Goal: Navigation & Orientation: Find specific page/section

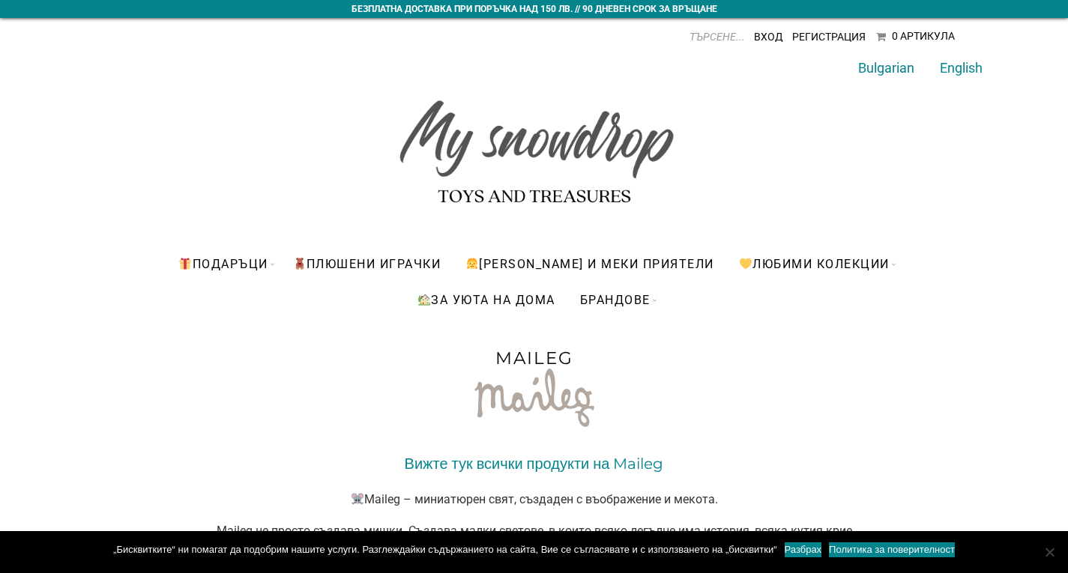
scroll to position [203, 0]
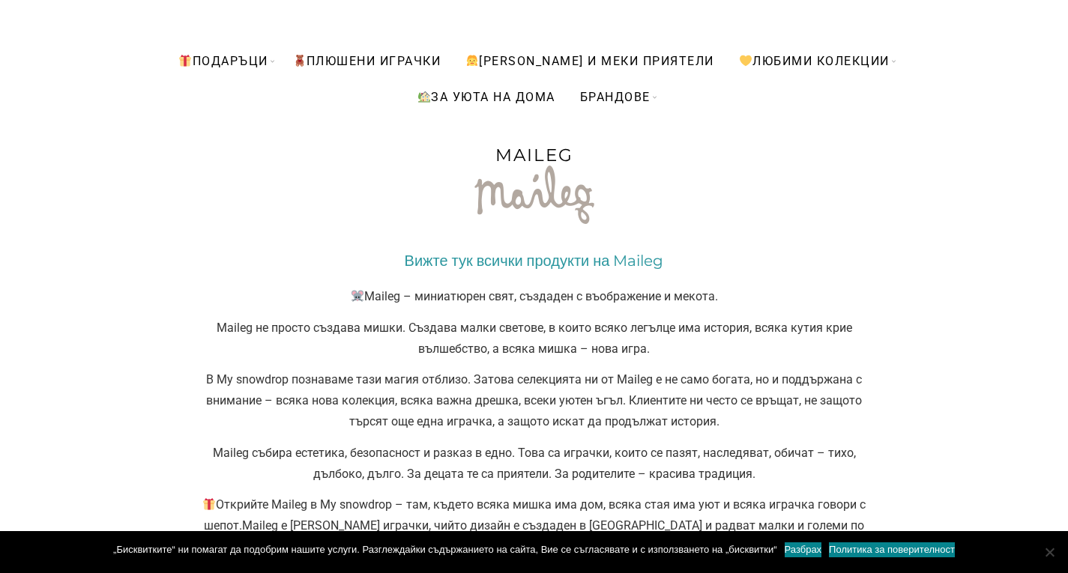
click at [418, 260] on link "Вижте тук всички продукти на Maileg" at bounding box center [534, 261] width 259 height 18
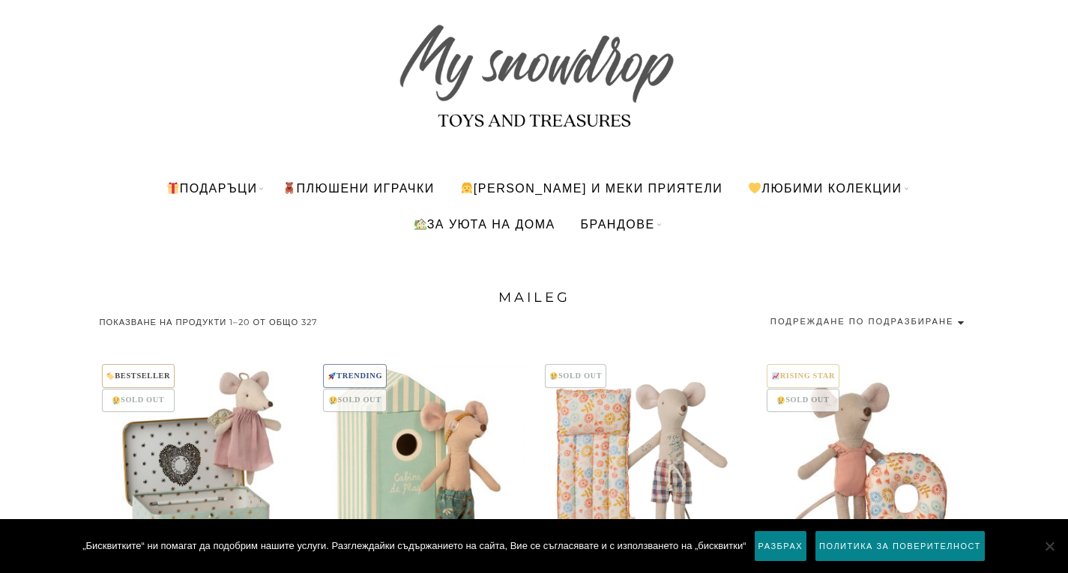
scroll to position [137, 0]
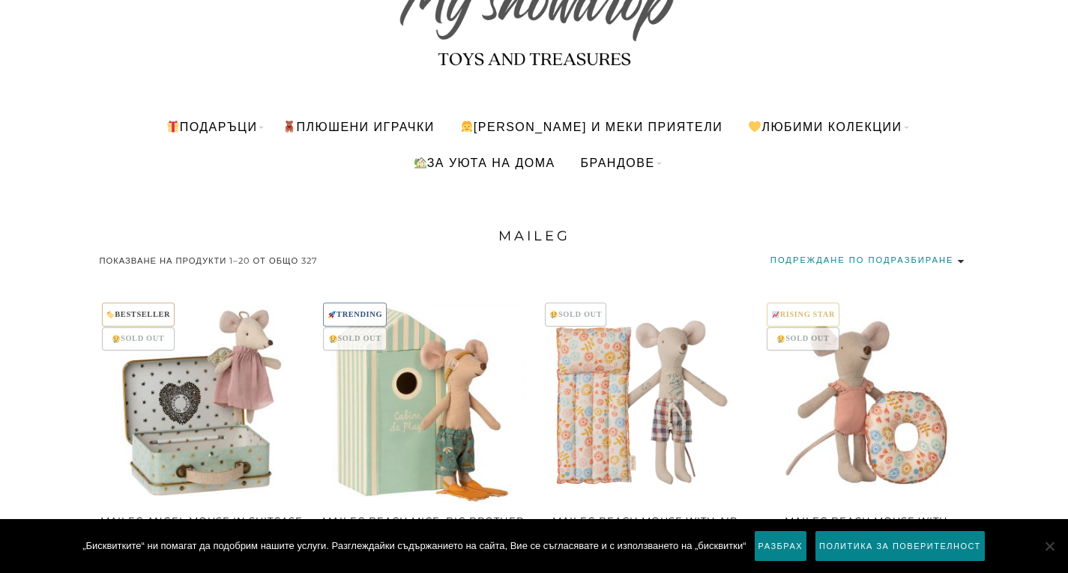
click at [904, 256] on select "Подреждане по подразбиране Първо най-популярните Сортиране по средна оценка Пър…" at bounding box center [870, 260] width 199 height 20
select select "date"
click at [771, 250] on select "Подреждане по подразбиране Първо най-популярните Сортиране по средна оценка Пър…" at bounding box center [870, 260] width 199 height 20
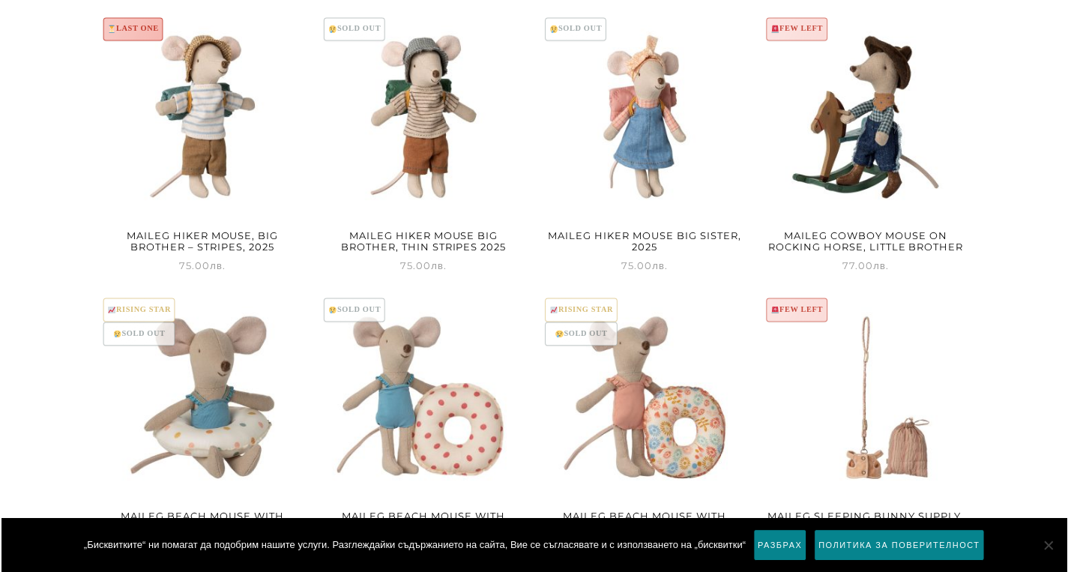
scroll to position [1581, 0]
